Goal: Check status: Check status

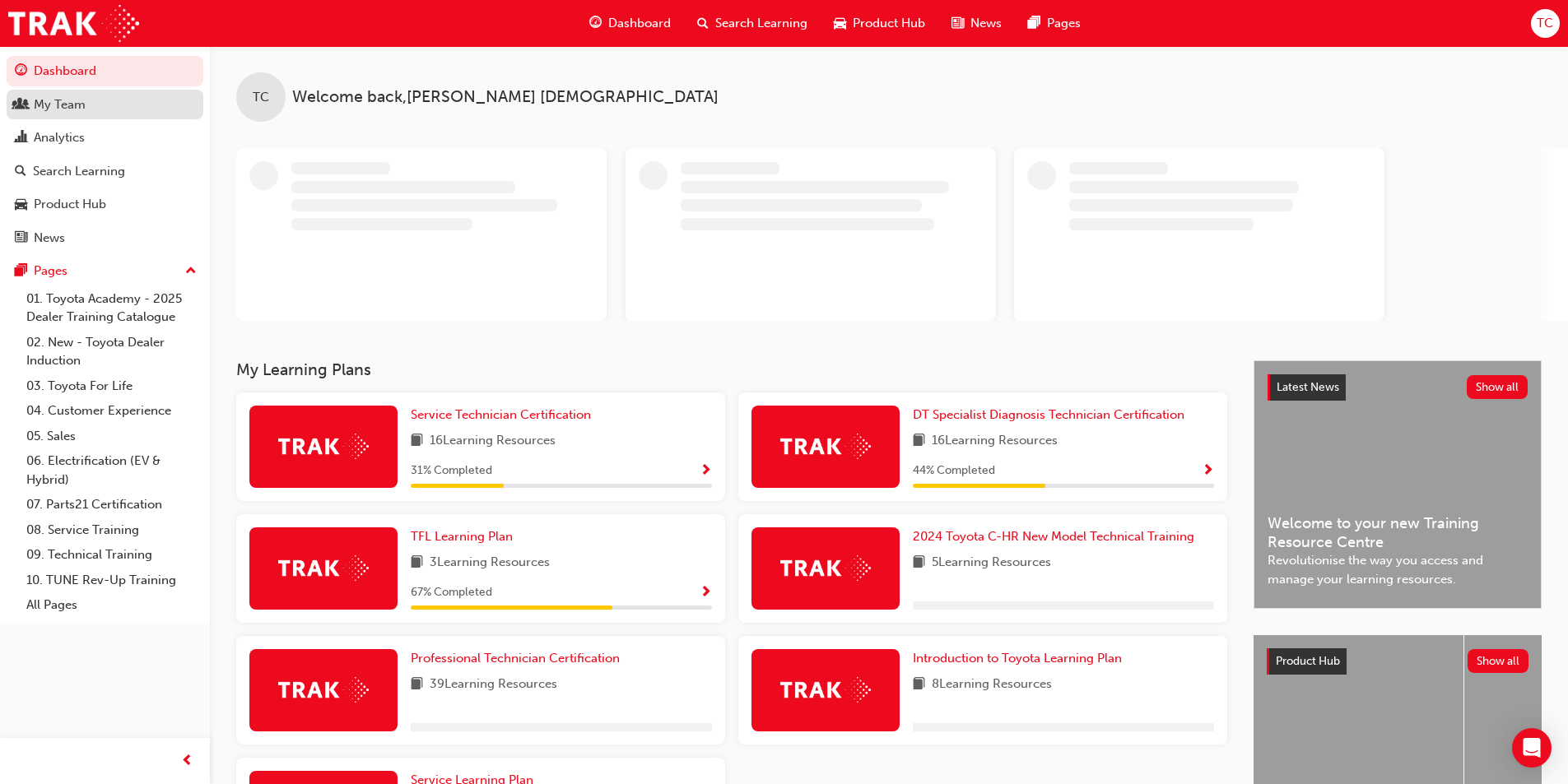
click at [97, 107] on div "My Team" at bounding box center [105, 105] width 180 height 20
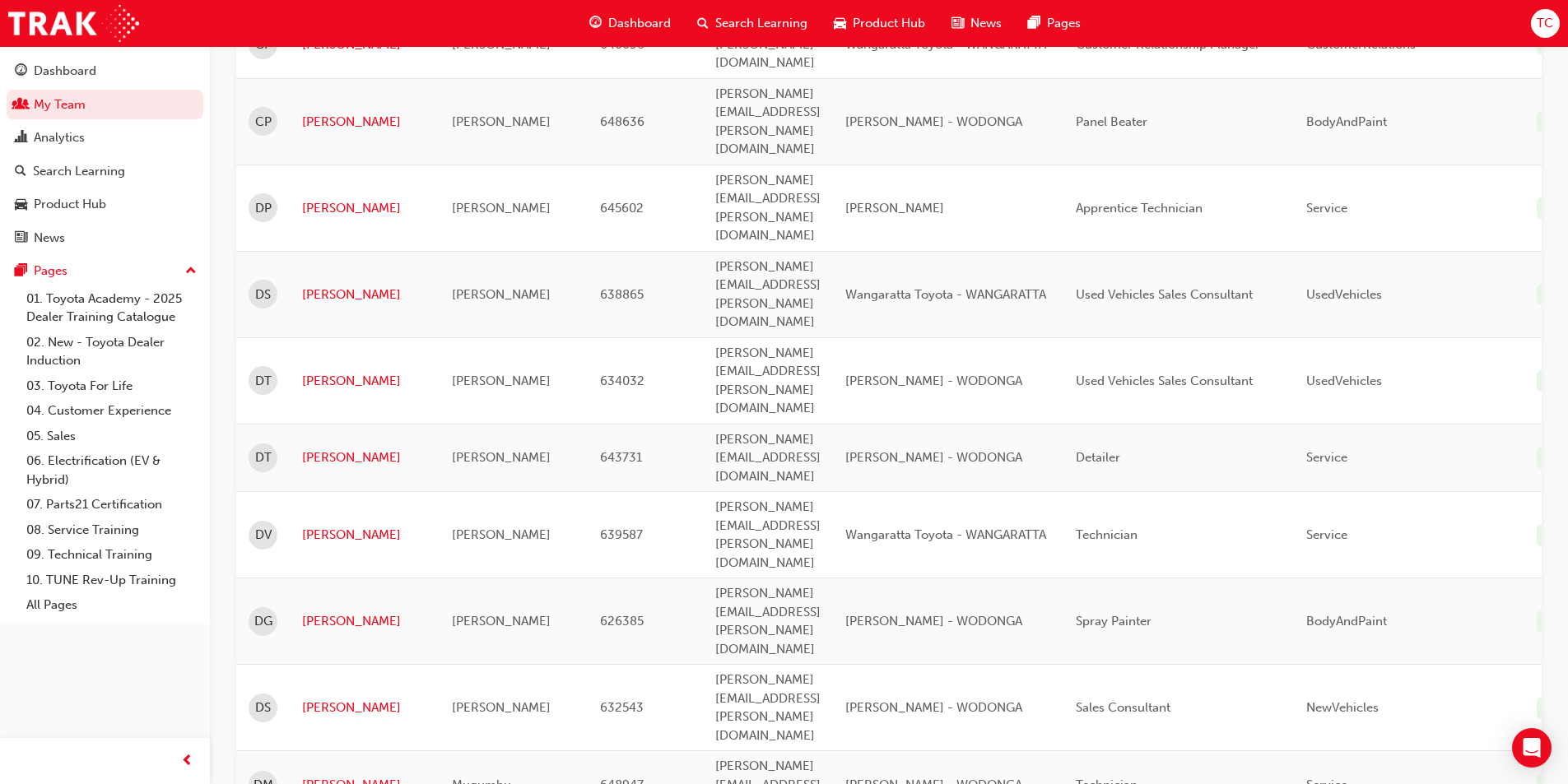
scroll to position [2092, 0]
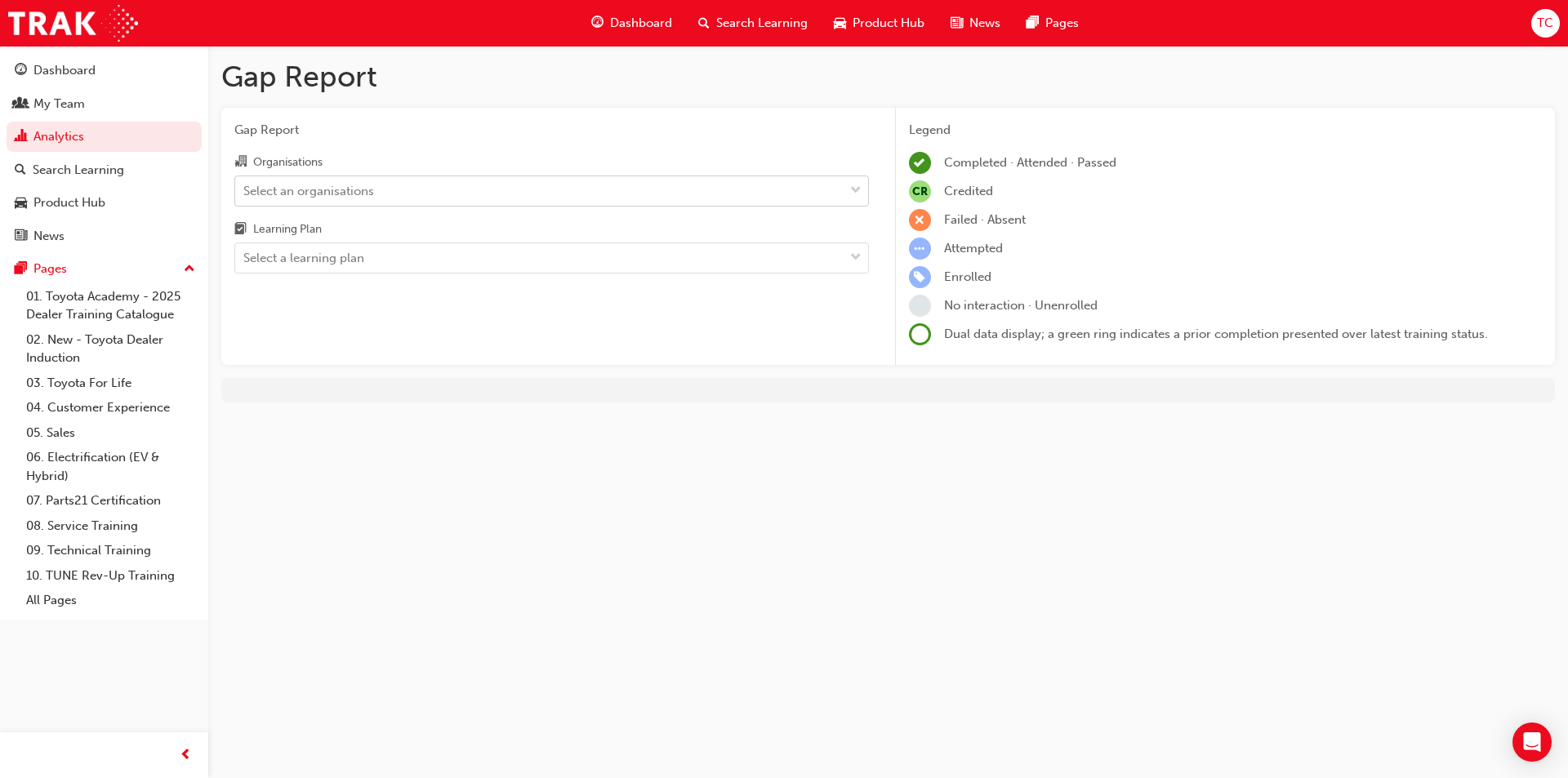
click at [354, 196] on div "Select an organisations" at bounding box center [308, 191] width 130 height 19
click at [245, 196] on input "Organisations Select an organisations" at bounding box center [244, 190] width 2 height 14
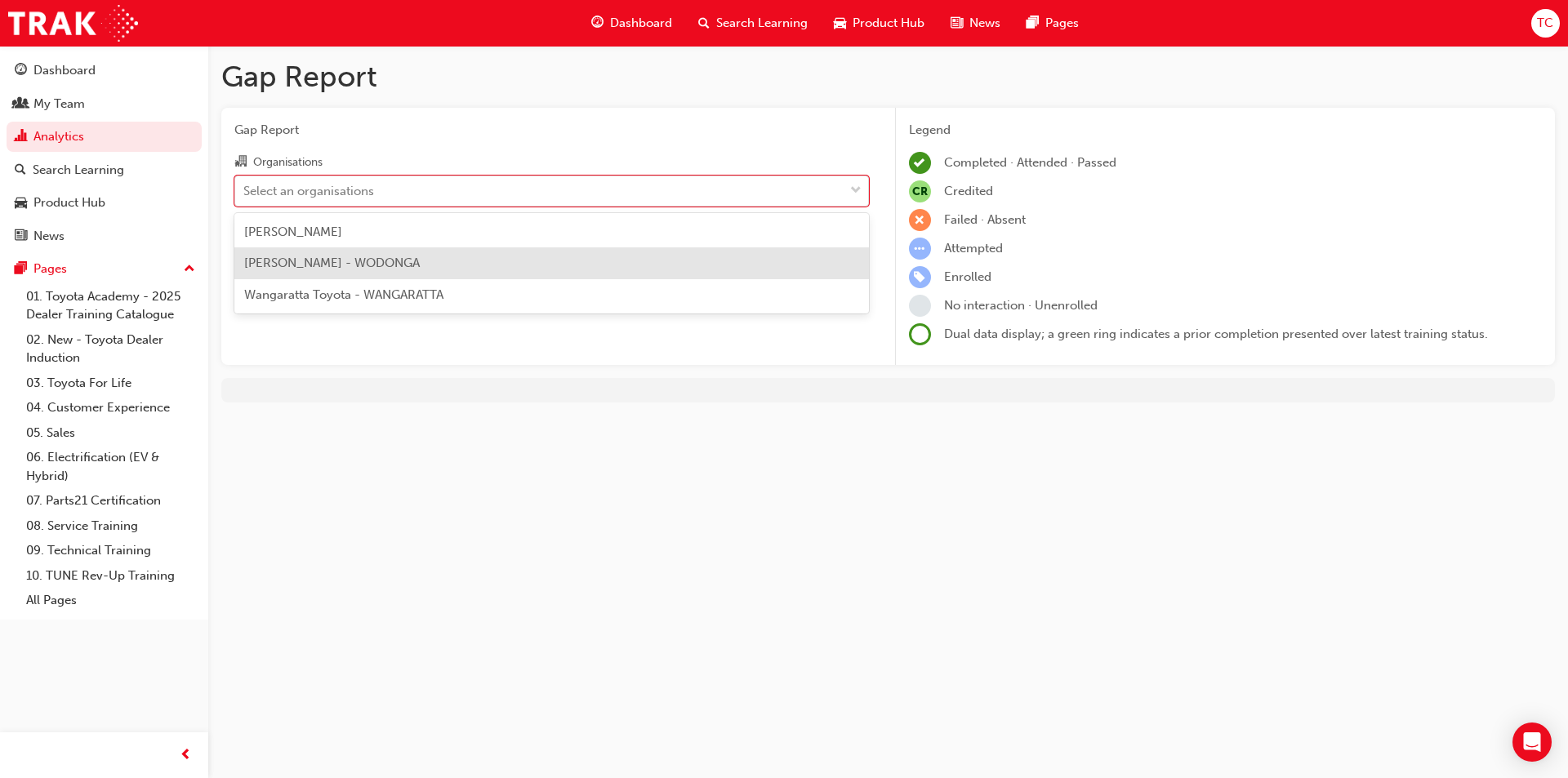
click at [361, 262] on span "[PERSON_NAME] - WODONGA" at bounding box center [332, 263] width 176 height 15
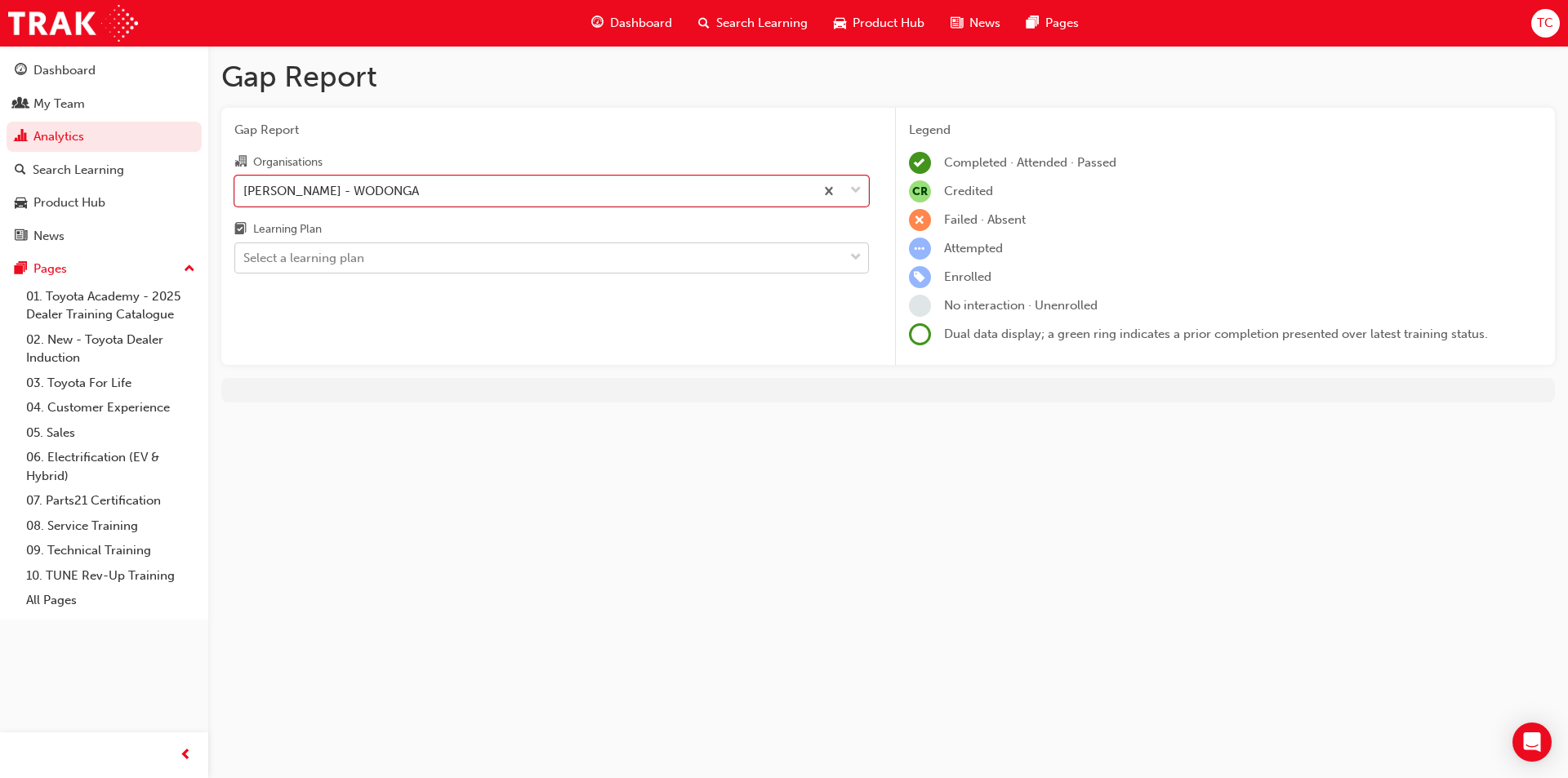
click at [361, 262] on div "Select a learning plan" at bounding box center [304, 258] width 121 height 19
click at [245, 262] on input "Learning Plan Select a learning plan" at bounding box center [244, 257] width 2 height 14
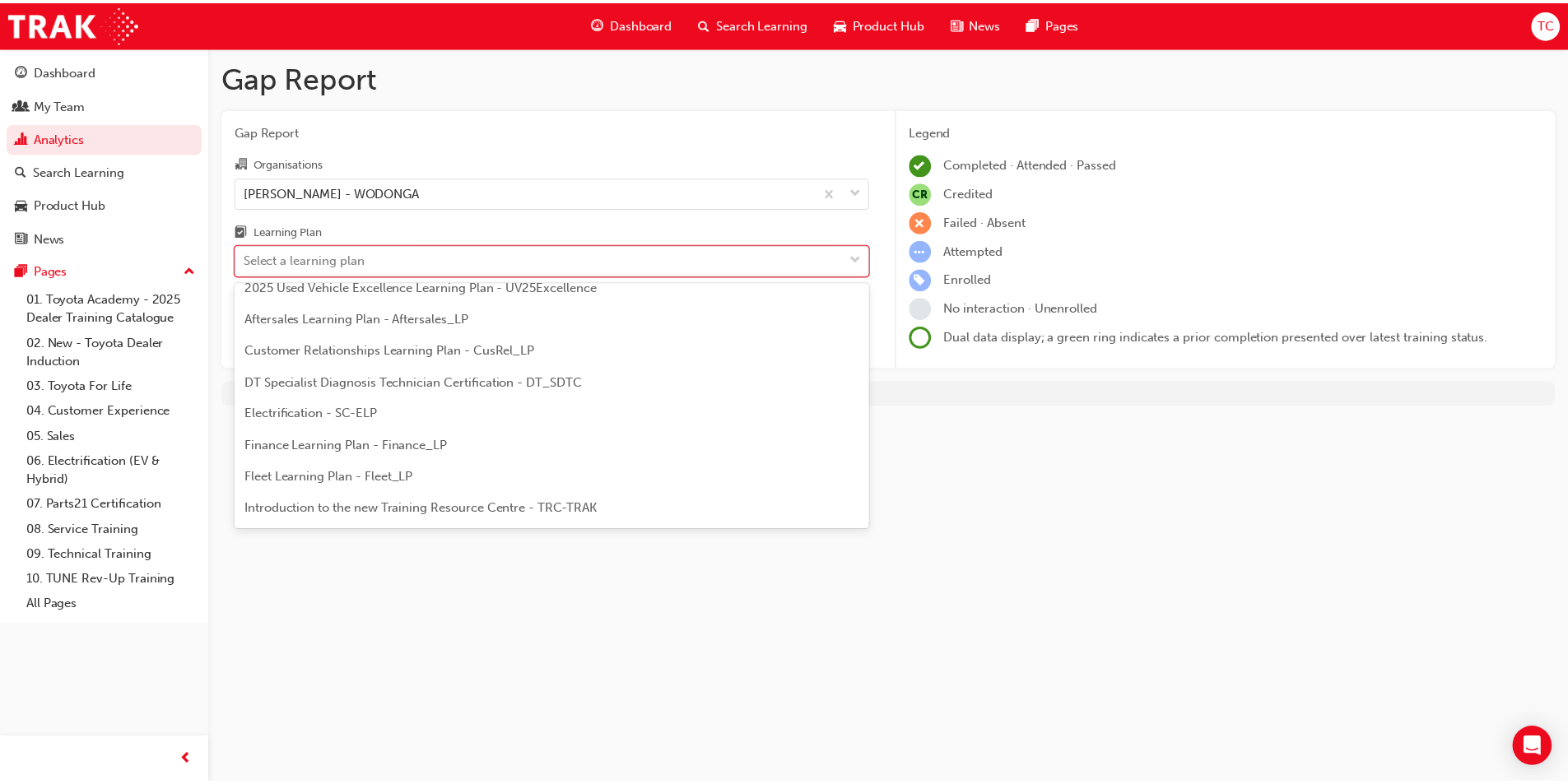
scroll to position [165, 0]
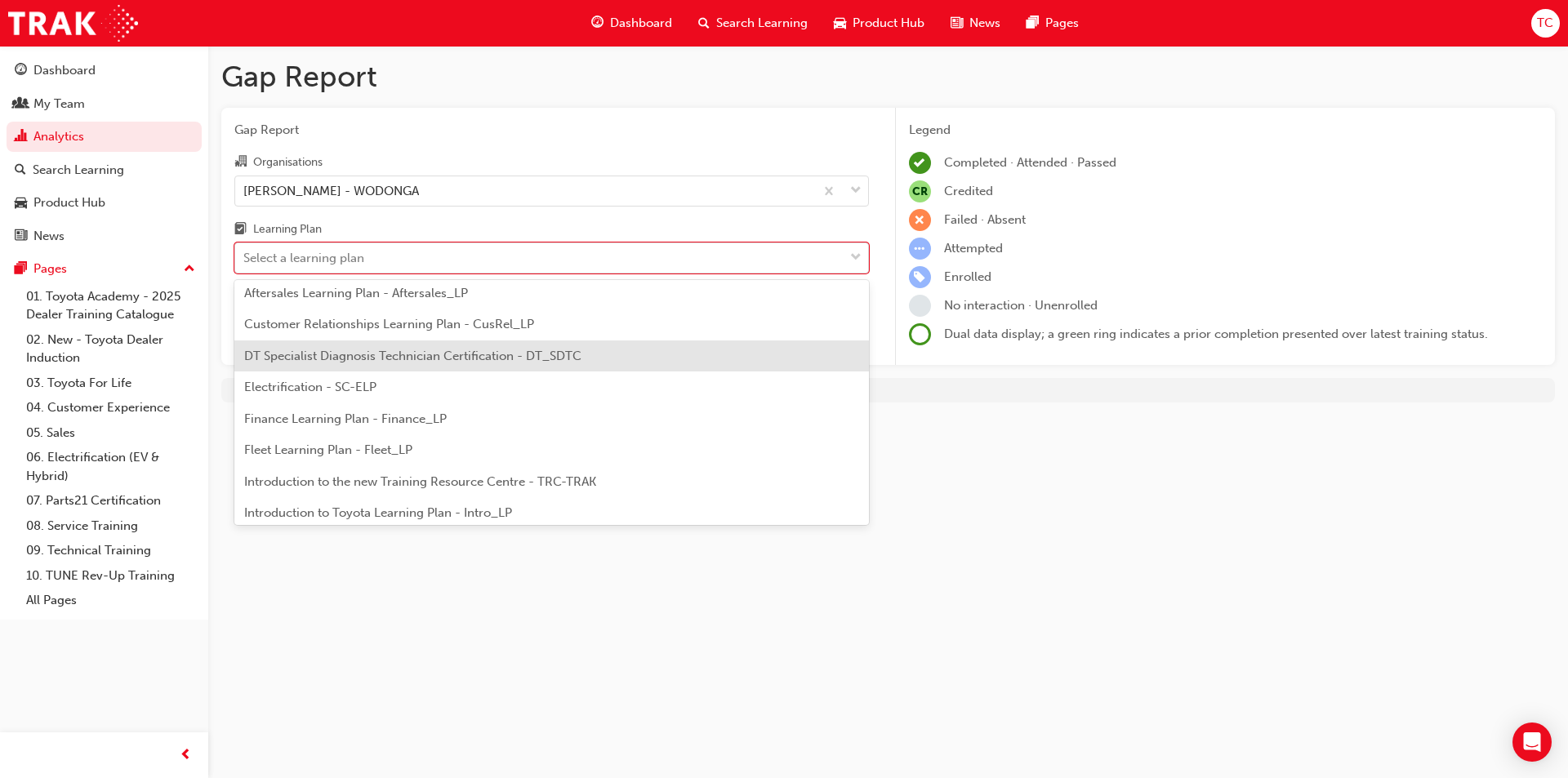
click at [389, 360] on span "DT Specialist Diagnosis Technician Certification - DT_SDTC" at bounding box center [413, 356] width 337 height 15
